Goal: Transaction & Acquisition: Book appointment/travel/reservation

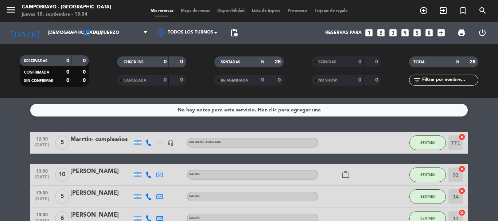
click at [380, 38] on div "Reservas para looks_one looks_two looks_3 looks_4 looks_5 looks_6 add_box" at bounding box center [344, 33] width 207 height 22
click at [380, 32] on icon "looks_two" at bounding box center [380, 32] width 9 height 9
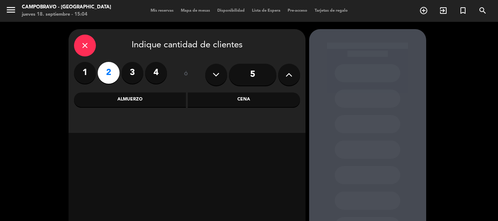
click at [212, 105] on div "Cena" at bounding box center [244, 100] width 112 height 15
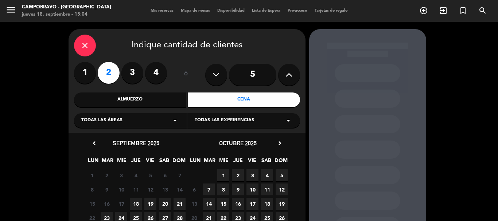
scroll to position [36, 0]
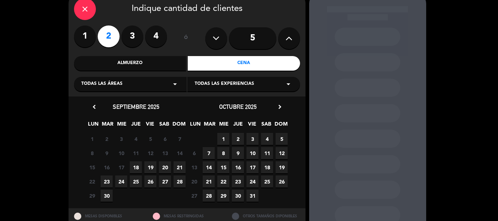
click at [148, 167] on span "19" at bounding box center [150, 167] width 12 height 12
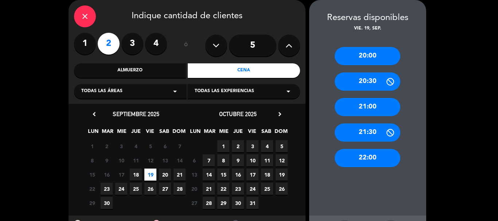
click at [371, 57] on div "20:00" at bounding box center [368, 56] width 66 height 18
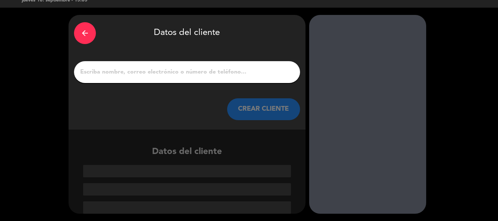
click at [150, 78] on div at bounding box center [187, 72] width 226 height 22
click at [150, 77] on input "1" at bounding box center [186, 72] width 215 height 10
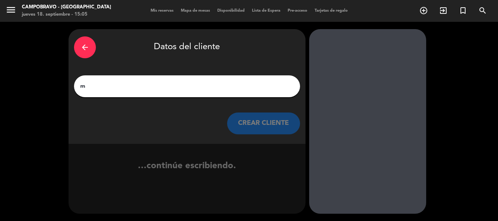
scroll to position [0, 0]
type input "m"
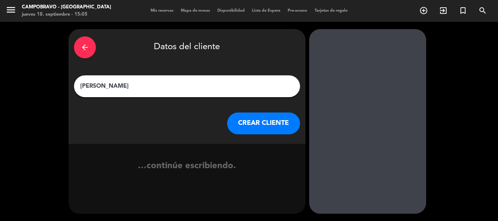
type input "[PERSON_NAME]"
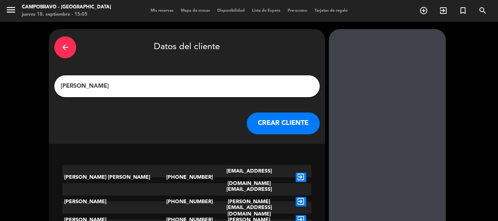
click at [249, 110] on div "arrow_back Datos del cliente [PERSON_NAME] CLIENTE" at bounding box center [187, 86] width 276 height 115
click at [247, 120] on button "CREAR CLIENTE" at bounding box center [283, 124] width 73 height 22
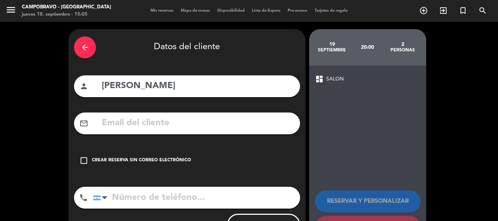
click at [102, 156] on div "check_box_outline_blank Crear reserva sin correo electrónico" at bounding box center [187, 161] width 226 height 22
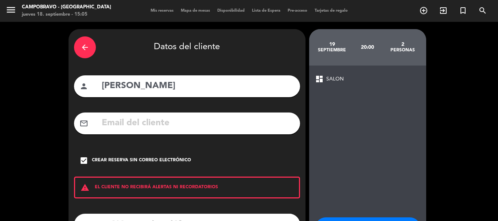
scroll to position [60, 0]
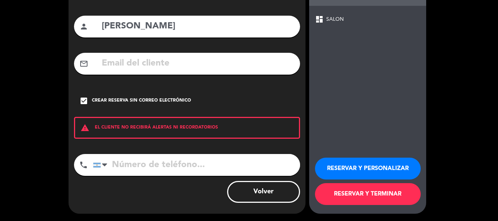
click at [147, 167] on input "tel" at bounding box center [196, 165] width 207 height 22
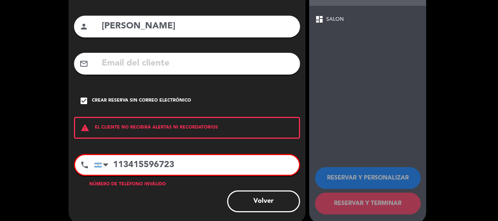
click at [122, 166] on input "113415596723" at bounding box center [196, 165] width 205 height 20
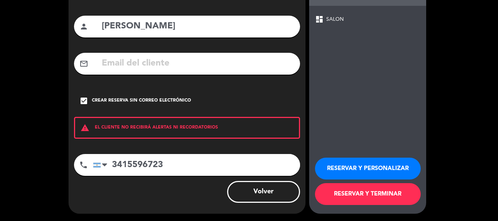
type input "3415596723"
click at [384, 194] on button "RESERVAR Y TERMINAR" at bounding box center [368, 194] width 106 height 22
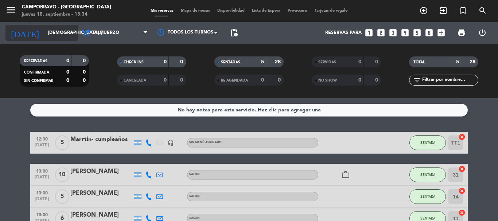
click at [57, 31] on input "[DEMOGRAPHIC_DATA] [DATE]" at bounding box center [75, 33] width 62 height 12
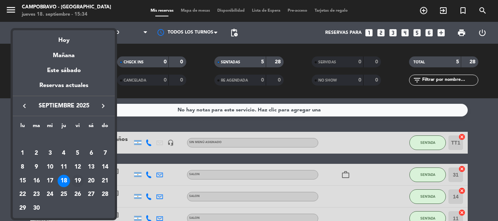
click at [74, 182] on div "19" at bounding box center [77, 181] width 12 height 12
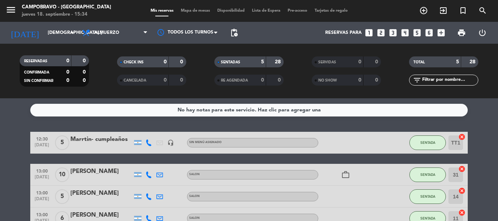
type input "vie. [DATE]"
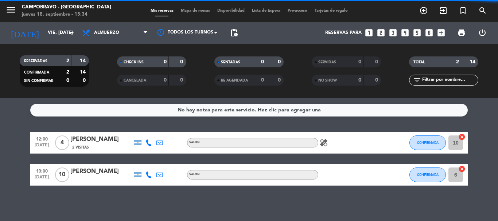
scroll to position [1, 0]
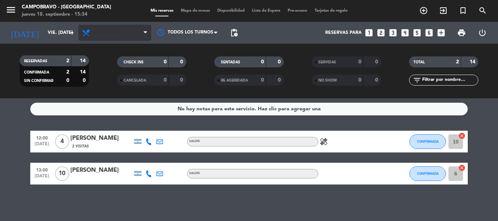
click at [121, 35] on span "Almuerzo" at bounding box center [114, 33] width 73 height 16
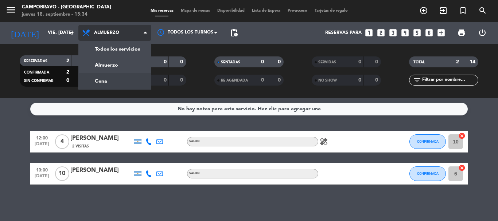
click at [114, 78] on div "menu Campobravo - [GEOGRAPHIC_DATA] jueves 18. septiembre - 15:34 Mis reservas …" at bounding box center [249, 49] width 498 height 98
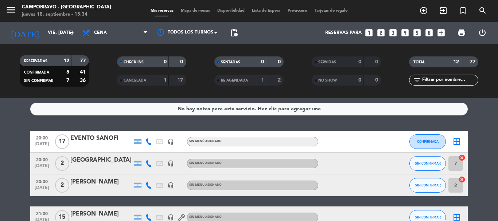
scroll to position [74, 0]
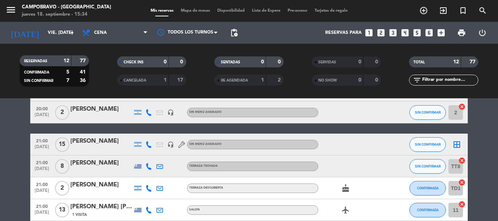
click at [106, 114] on div at bounding box center [101, 117] width 62 height 6
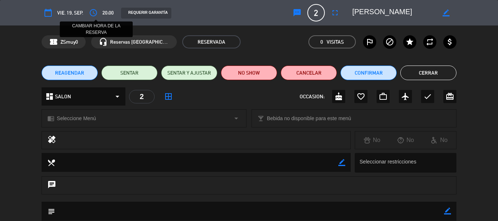
click at [96, 10] on icon "access_time" at bounding box center [93, 12] width 9 height 9
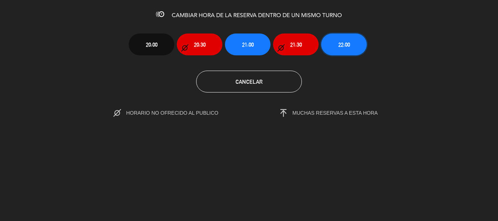
click at [338, 45] on span "22:00" at bounding box center [344, 44] width 12 height 8
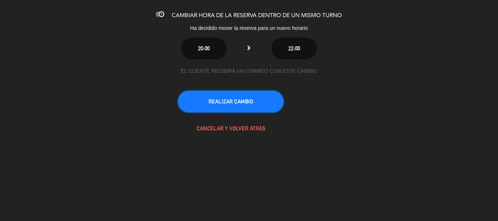
click at [237, 108] on button "REALIZAR CAMBIO" at bounding box center [231, 102] width 106 height 22
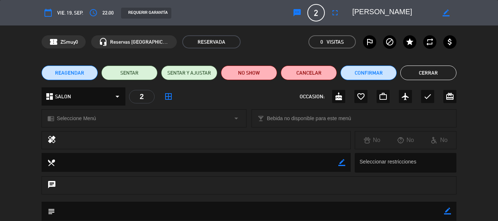
click at [417, 74] on button "Cerrar" at bounding box center [428, 73] width 56 height 15
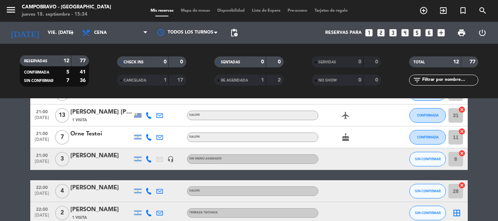
scroll to position [220, 0]
